Goal: Task Accomplishment & Management: Use online tool/utility

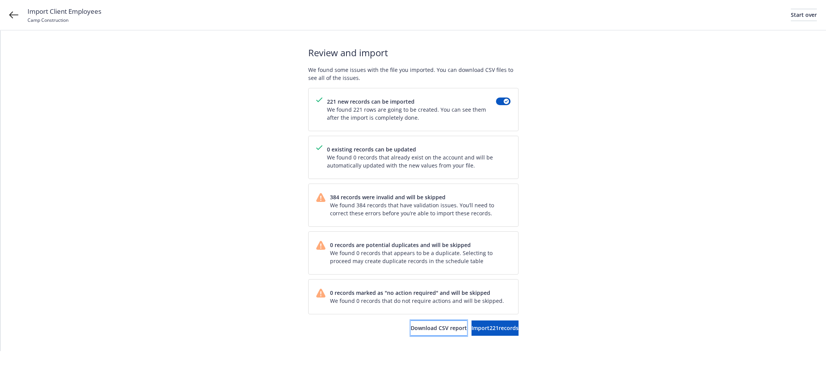
click at [411, 330] on button "Download CSV report" at bounding box center [439, 327] width 56 height 15
click at [799, 18] on div "Start over" at bounding box center [804, 14] width 26 height 11
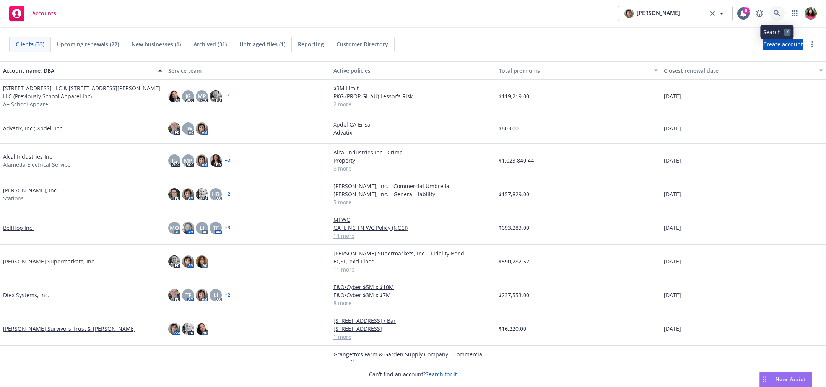
click at [773, 14] on link at bounding box center [776, 13] width 15 height 15
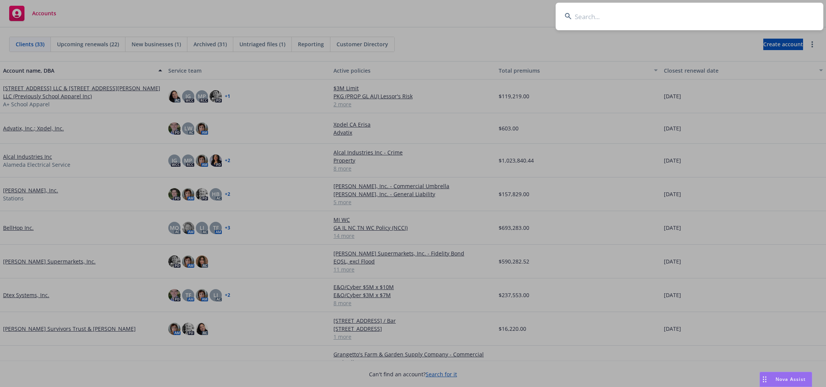
click at [723, 16] on input at bounding box center [690, 17] width 268 height 28
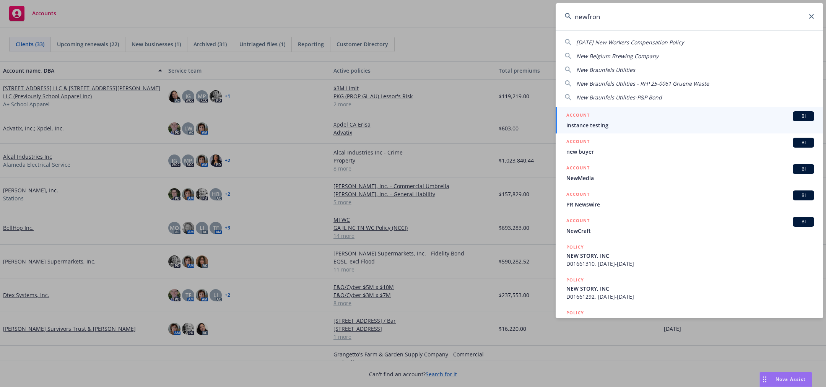
type input "newfront"
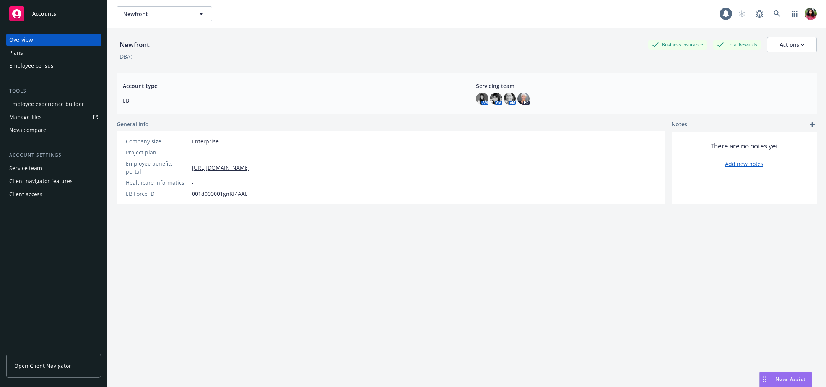
click at [49, 66] on div "Employee census" at bounding box center [31, 66] width 44 height 12
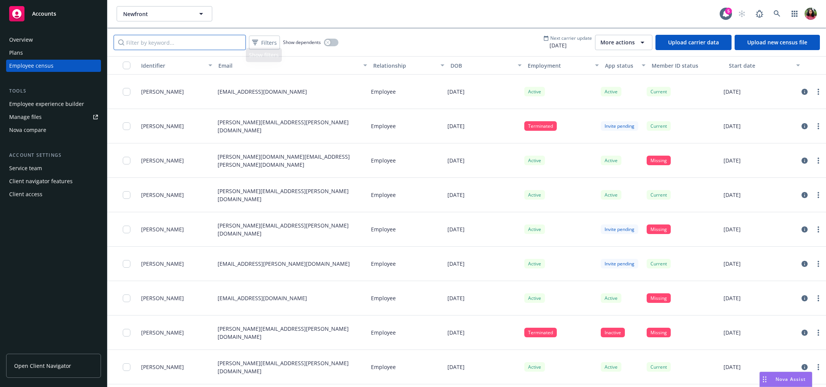
click at [195, 39] on input "Filter by keyword..." at bounding box center [180, 42] width 132 height 15
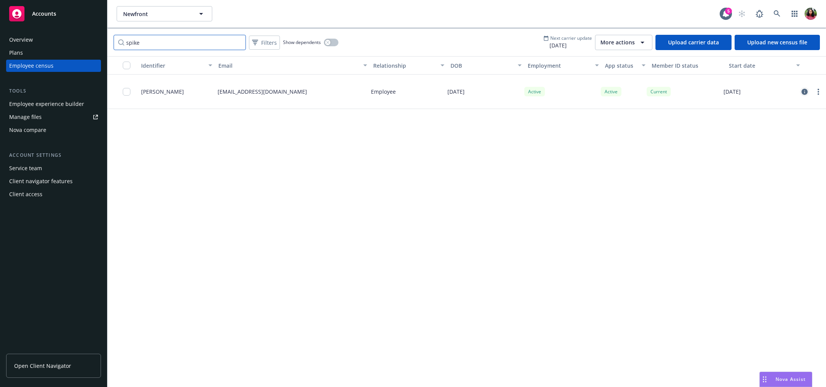
type input "spike"
click at [804, 92] on icon "circleInformation" at bounding box center [804, 92] width 6 height 6
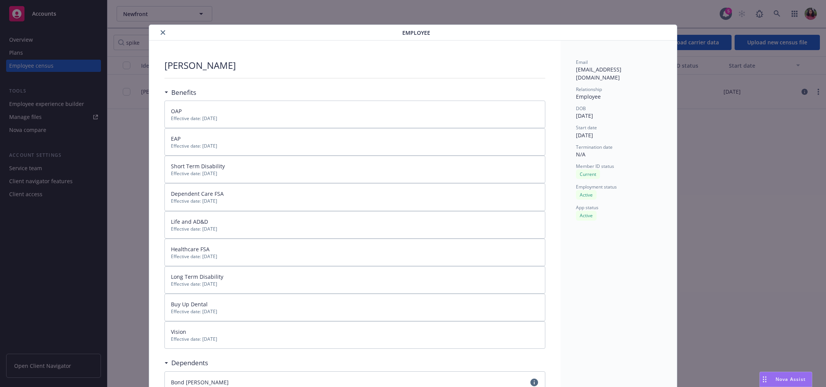
click at [159, 28] on button "close" at bounding box center [162, 32] width 9 height 9
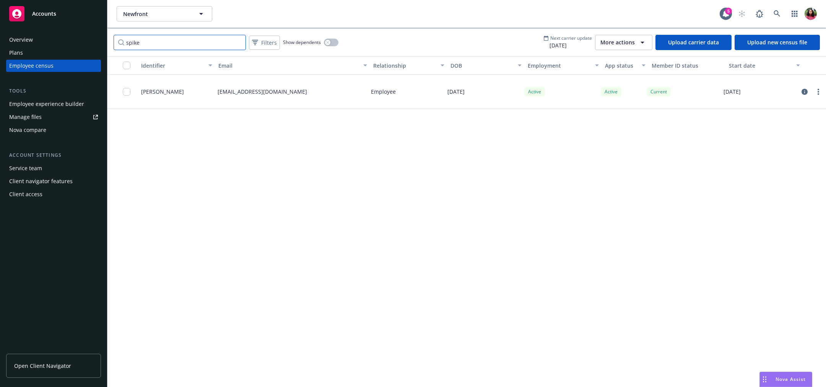
click at [238, 42] on input "spike" at bounding box center [180, 42] width 132 height 15
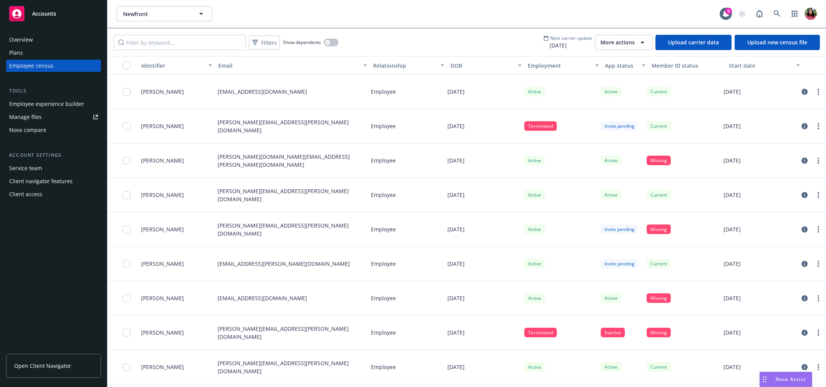
click at [614, 43] on span "More actions" at bounding box center [617, 43] width 34 height 8
click at [618, 53] on div "View update history" at bounding box center [646, 59] width 94 height 13
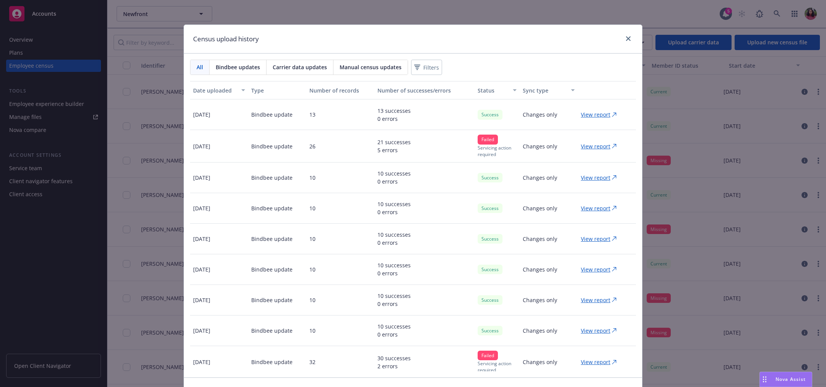
click at [297, 70] on span "Carrier data updates" at bounding box center [300, 67] width 54 height 8
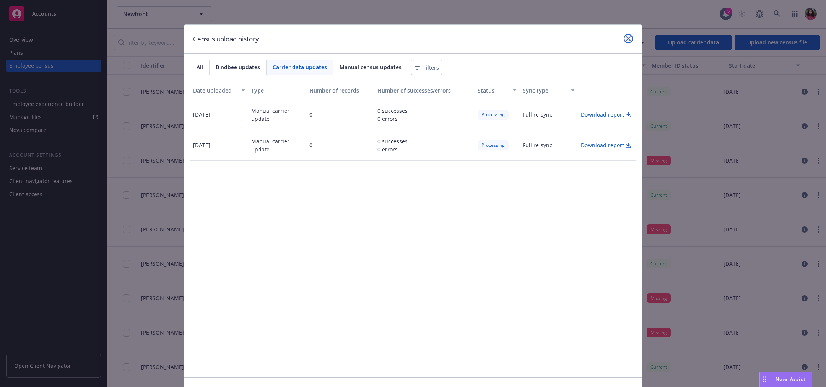
click at [626, 36] on link "close" at bounding box center [628, 38] width 9 height 9
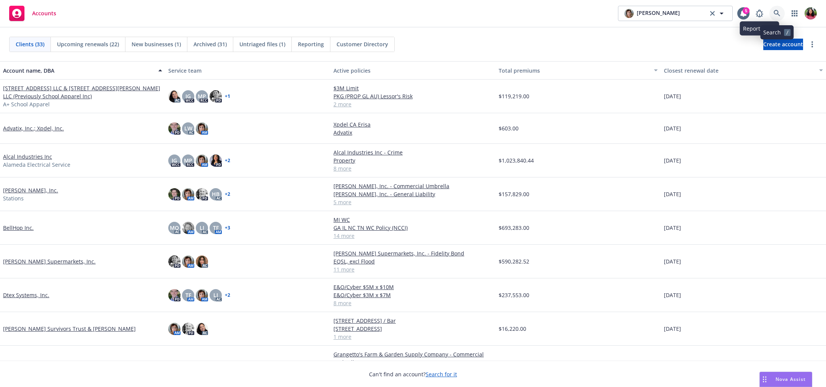
click at [777, 16] on icon at bounding box center [776, 13] width 7 height 7
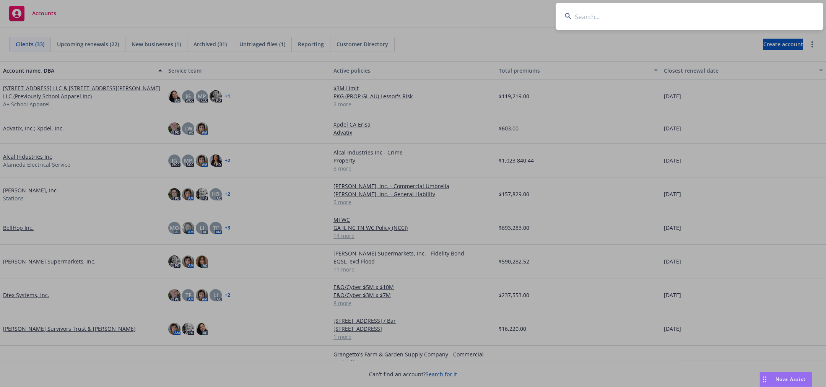
click at [758, 21] on input at bounding box center [690, 17] width 268 height 28
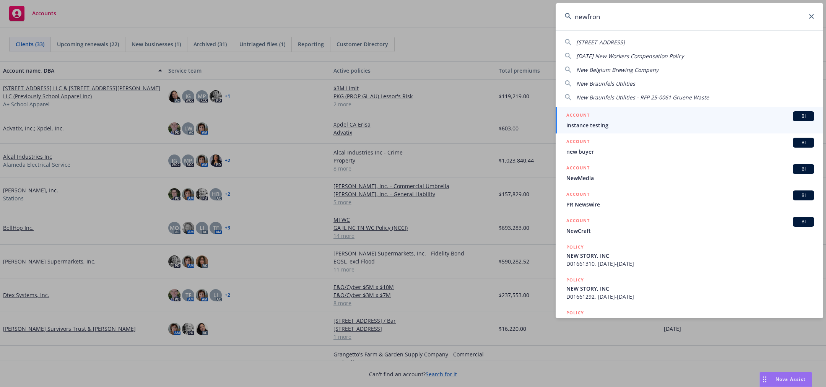
type input "newfront"
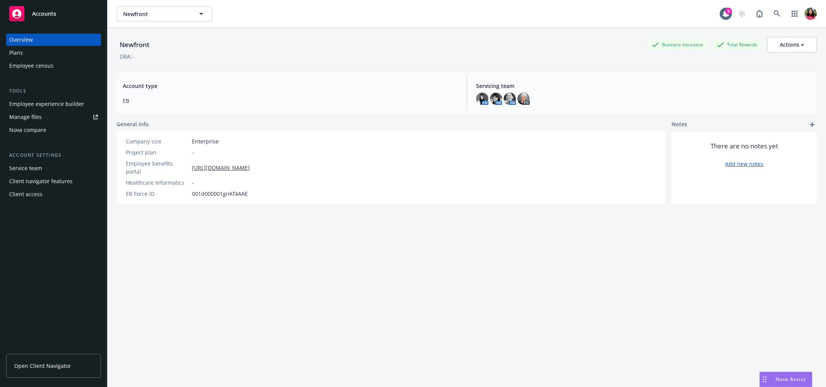
click at [51, 68] on div "Employee census" at bounding box center [31, 66] width 44 height 12
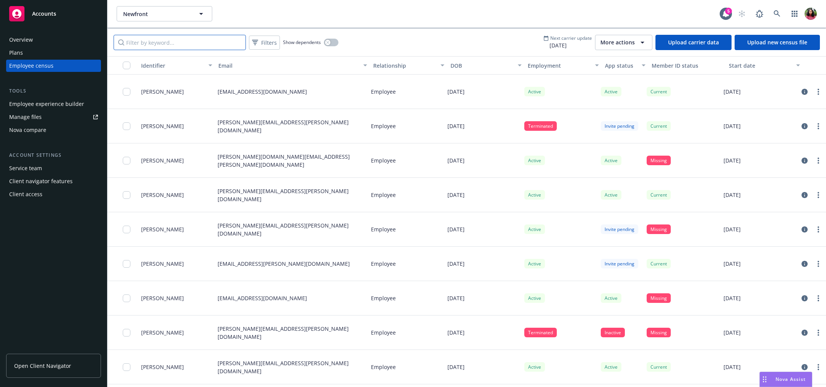
click at [188, 37] on input "Filter by keyword..." at bounding box center [180, 42] width 132 height 15
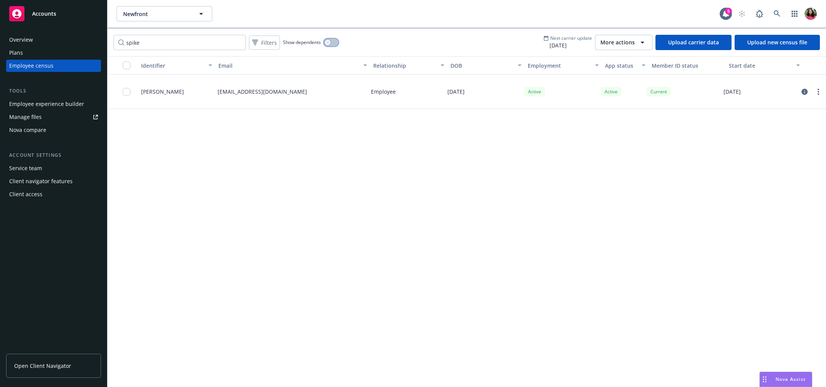
click at [328, 41] on icon "button" at bounding box center [327, 42] width 3 height 3
click at [805, 91] on icon "circleInformation" at bounding box center [804, 92] width 6 height 6
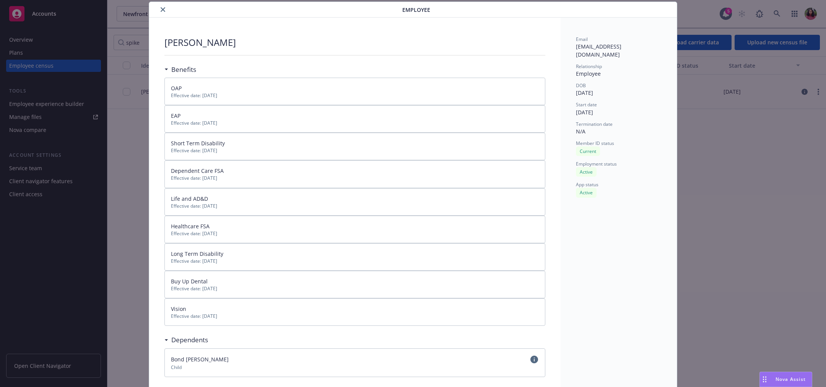
scroll to position [124, 0]
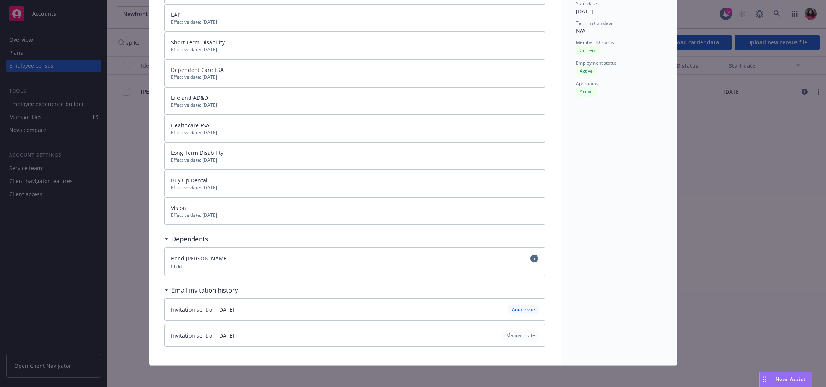
click at [531, 256] on icon "circleInformation" at bounding box center [534, 259] width 8 height 8
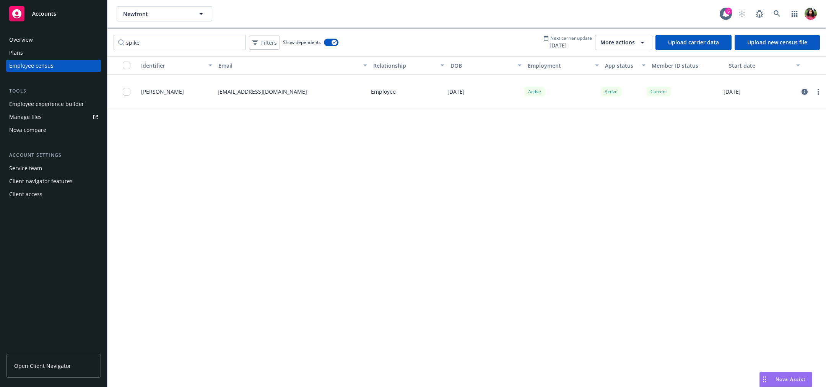
click at [806, 89] on icon "circleInformation" at bounding box center [804, 92] width 6 height 6
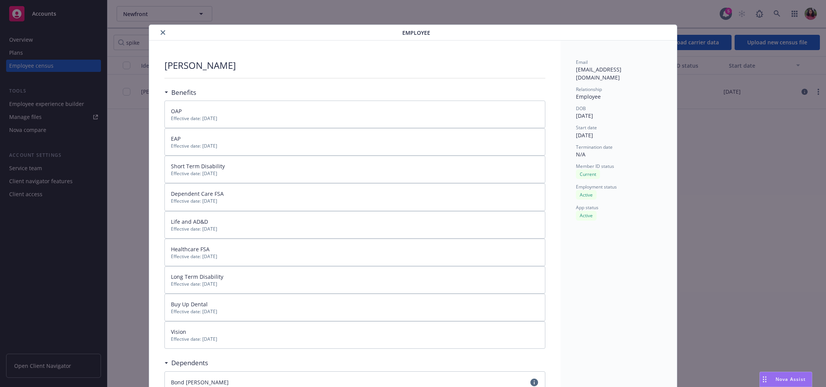
click at [162, 31] on icon "close" at bounding box center [163, 32] width 5 height 5
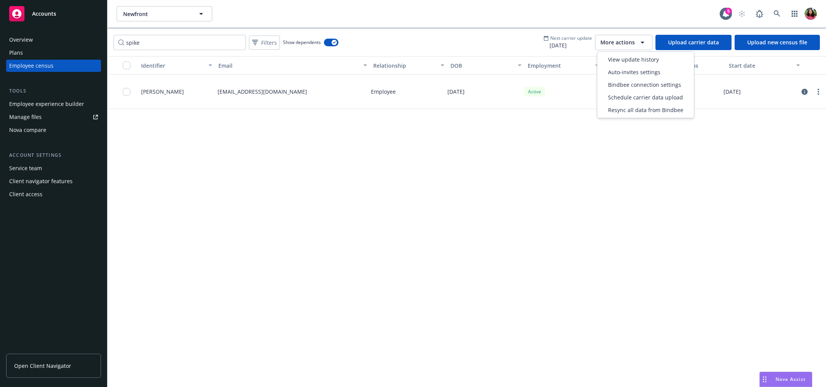
click at [637, 40] on div "More actions" at bounding box center [623, 42] width 47 height 9
click at [634, 60] on span "View update history" at bounding box center [633, 59] width 51 height 8
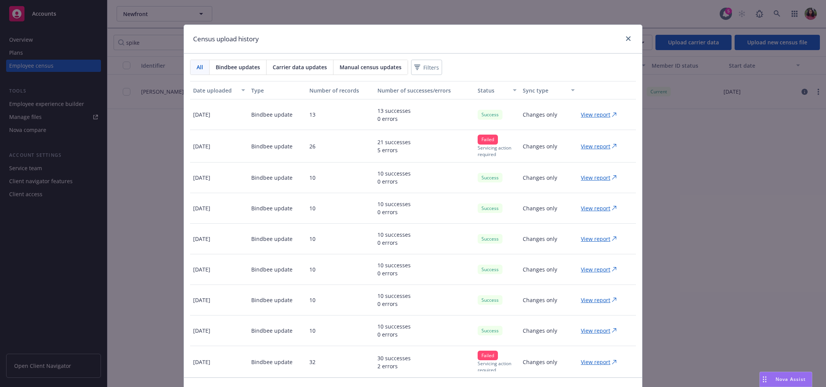
click at [588, 146] on p "View report" at bounding box center [595, 146] width 29 height 8
click at [625, 35] on link "close" at bounding box center [628, 38] width 9 height 9
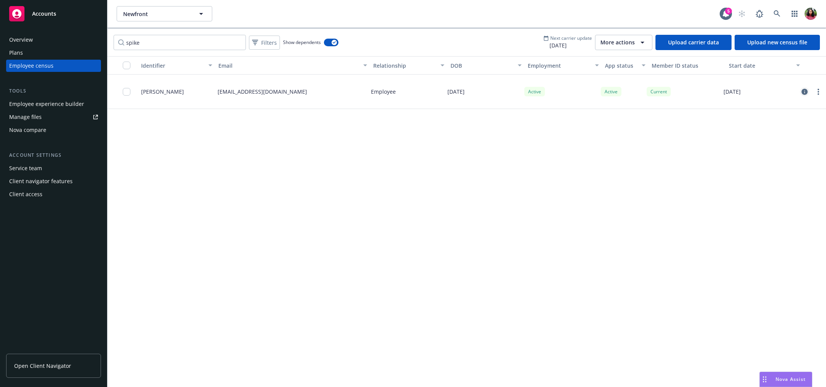
click at [803, 90] on icon "circleInformation" at bounding box center [804, 92] width 6 height 6
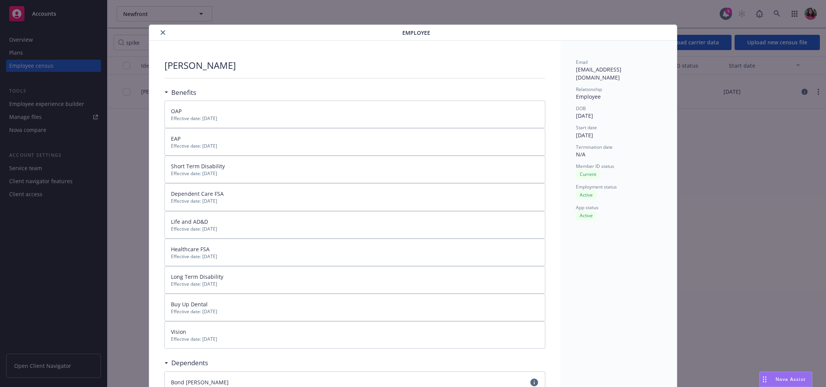
click at [163, 28] on button "close" at bounding box center [162, 32] width 9 height 9
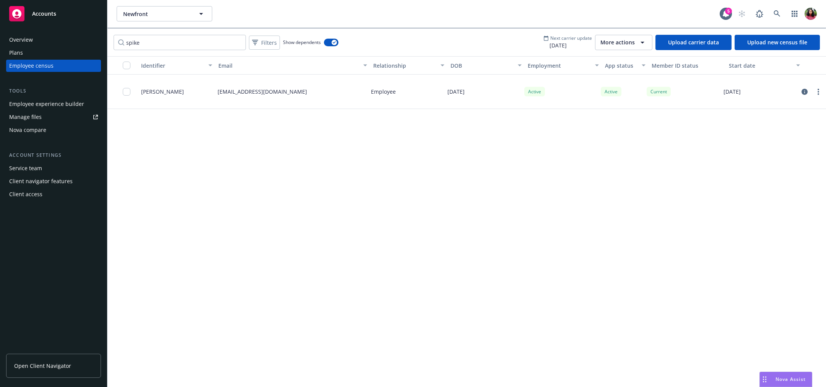
click at [630, 35] on button "More actions" at bounding box center [623, 42] width 57 height 15
click at [626, 55] on span "View update history" at bounding box center [633, 59] width 51 height 8
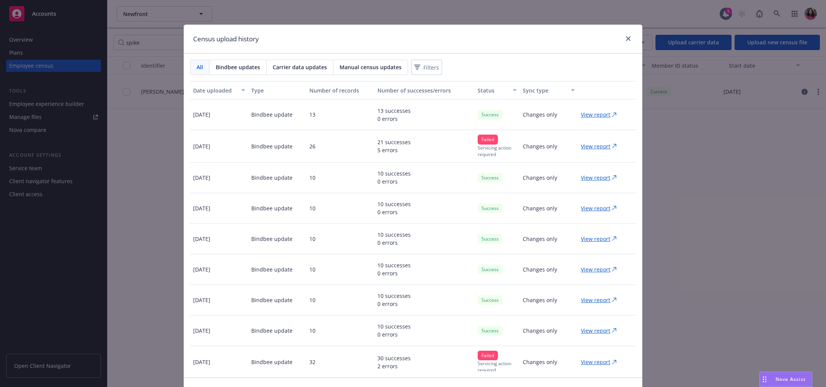
click at [241, 62] on div "Bindbee updates" at bounding box center [238, 67] width 57 height 15
click at [596, 112] on p "View report" at bounding box center [595, 114] width 29 height 8
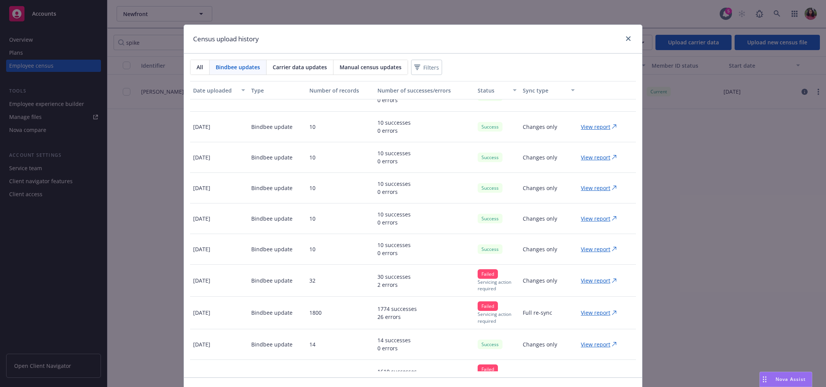
scroll to position [85, 0]
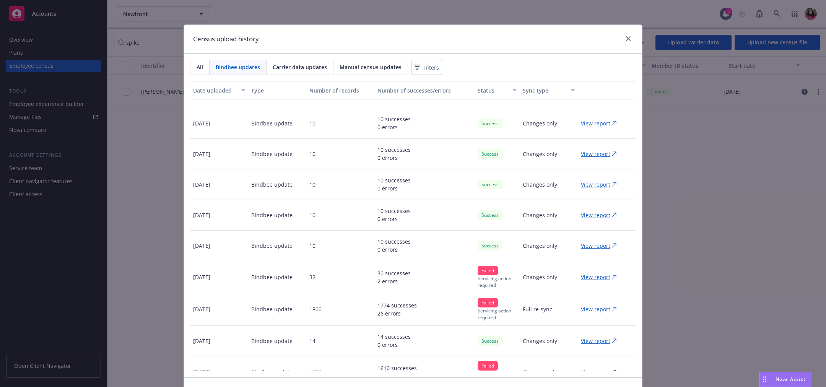
click at [581, 305] on p "View report" at bounding box center [595, 309] width 29 height 8
click at [626, 37] on icon "close" at bounding box center [628, 38] width 5 height 5
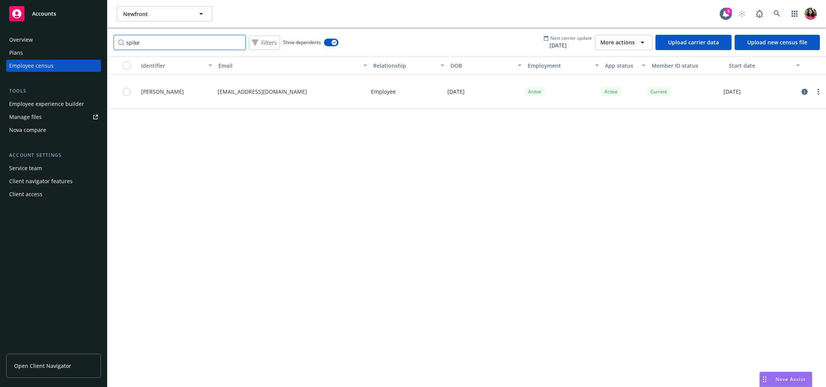
click at [166, 42] on input "spike" at bounding box center [180, 42] width 132 height 15
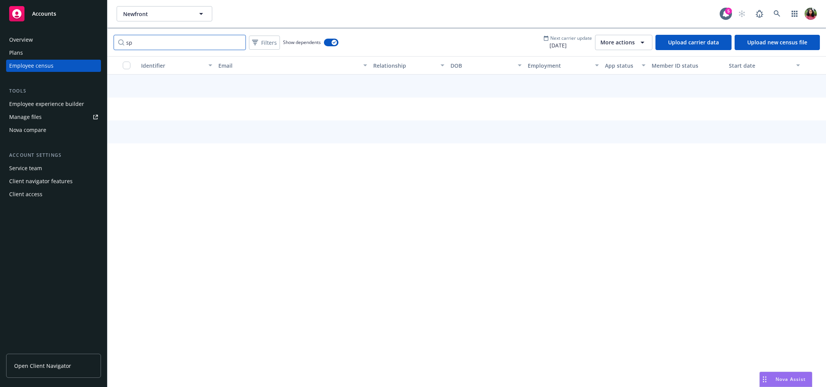
type input "s"
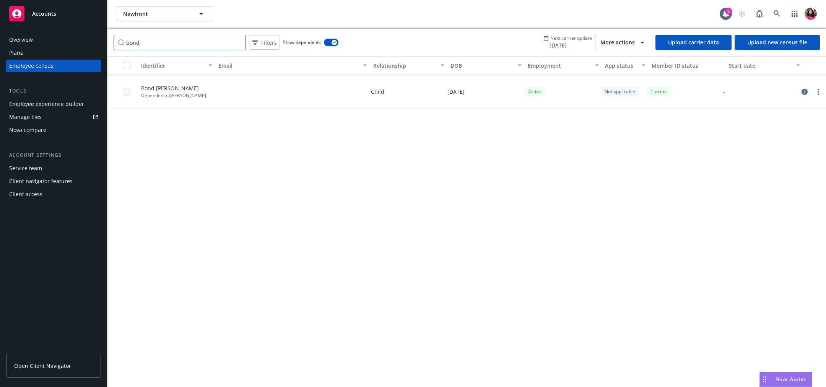
type input "bond"
click at [806, 93] on icon "circleInformation" at bounding box center [804, 92] width 6 height 6
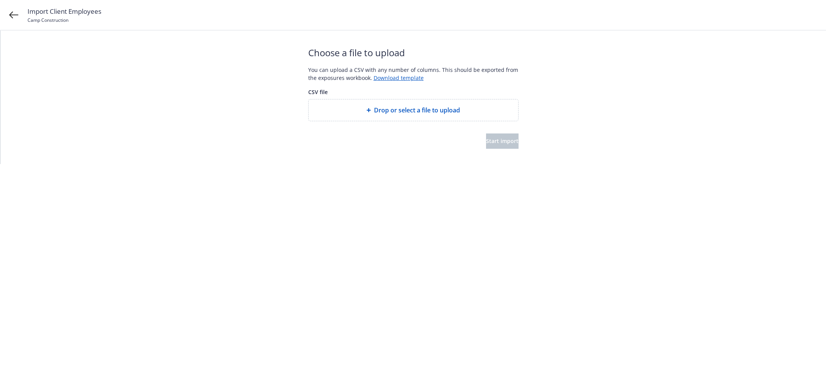
click at [428, 110] on span "Drop or select a file to upload" at bounding box center [417, 110] width 86 height 9
click at [486, 144] on span "Start import" at bounding box center [502, 140] width 32 height 7
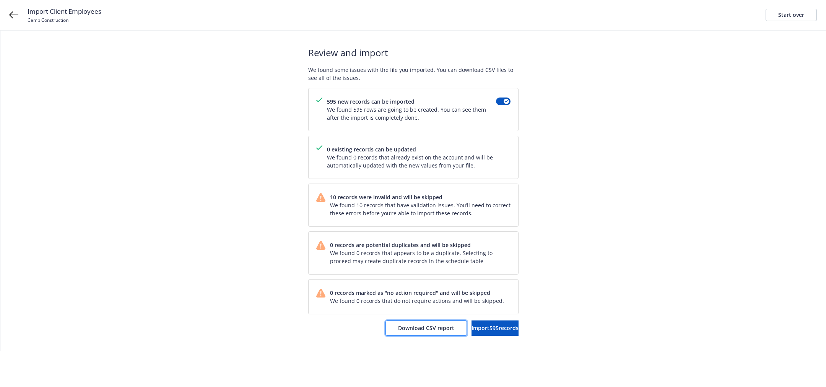
click at [423, 329] on span "Download CSV report" at bounding box center [426, 327] width 56 height 7
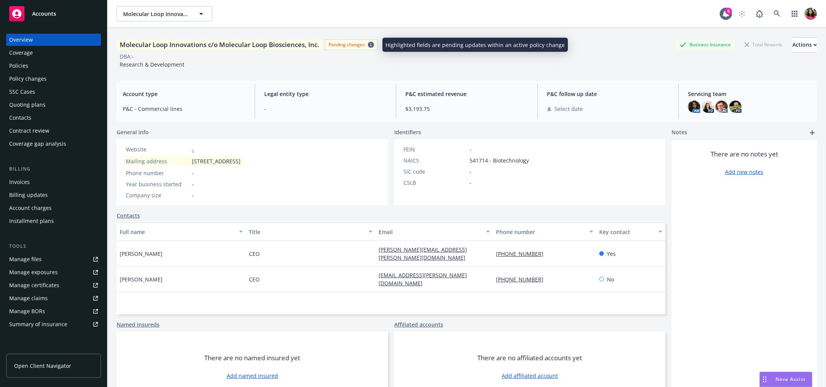
click at [373, 42] on icon at bounding box center [371, 45] width 6 height 6
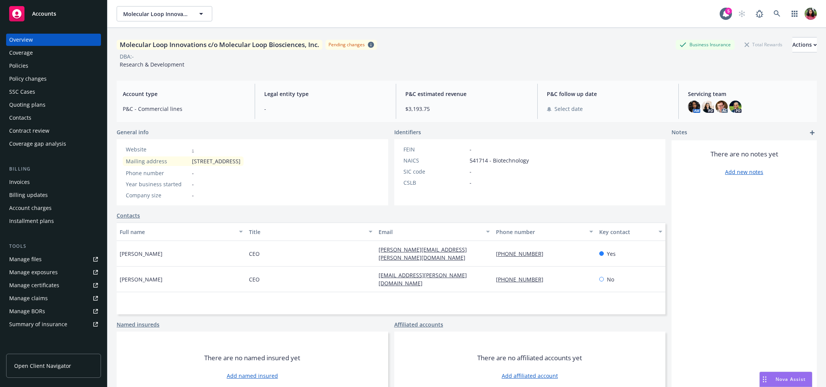
click at [37, 80] on div "Policy changes" at bounding box center [27, 79] width 37 height 12
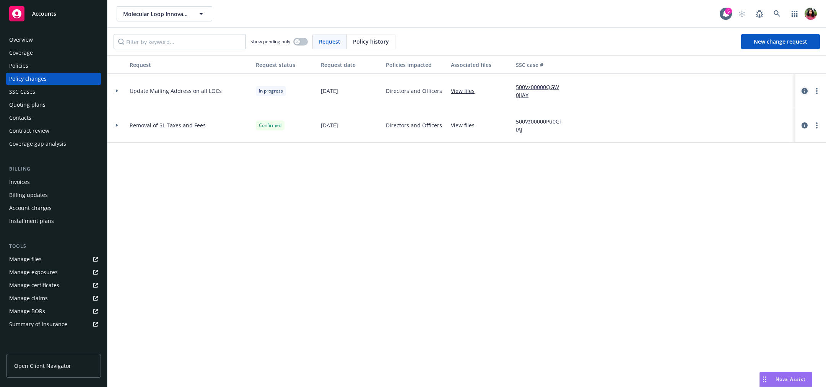
click at [803, 92] on icon "circleInformation" at bounding box center [804, 91] width 6 height 6
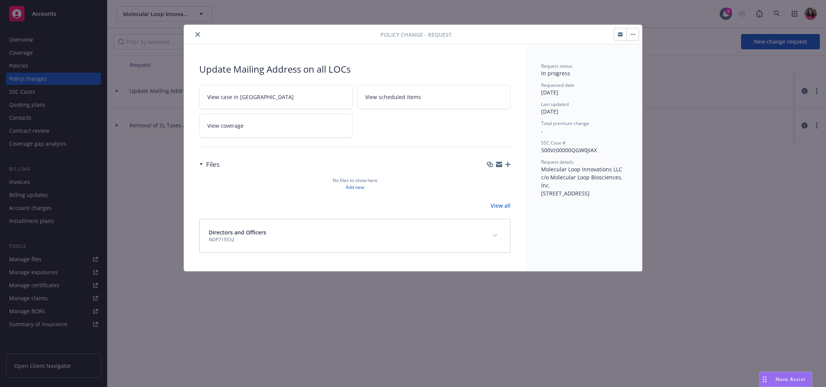
click at [637, 31] on button "button" at bounding box center [632, 34] width 12 height 12
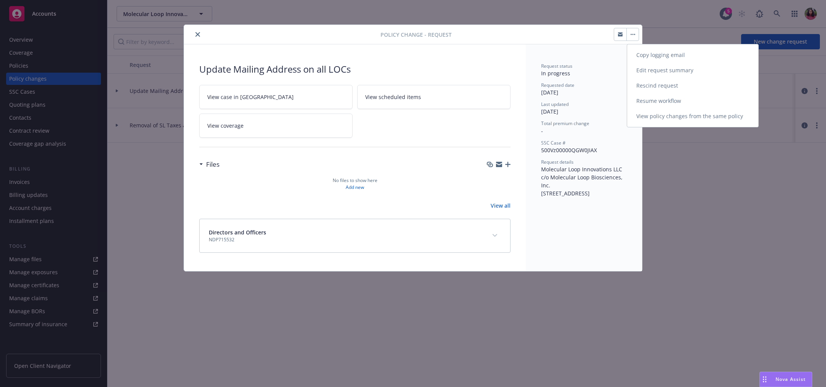
click at [656, 106] on link "Resume workflow" at bounding box center [692, 100] width 131 height 15
